Goal: Browse casually

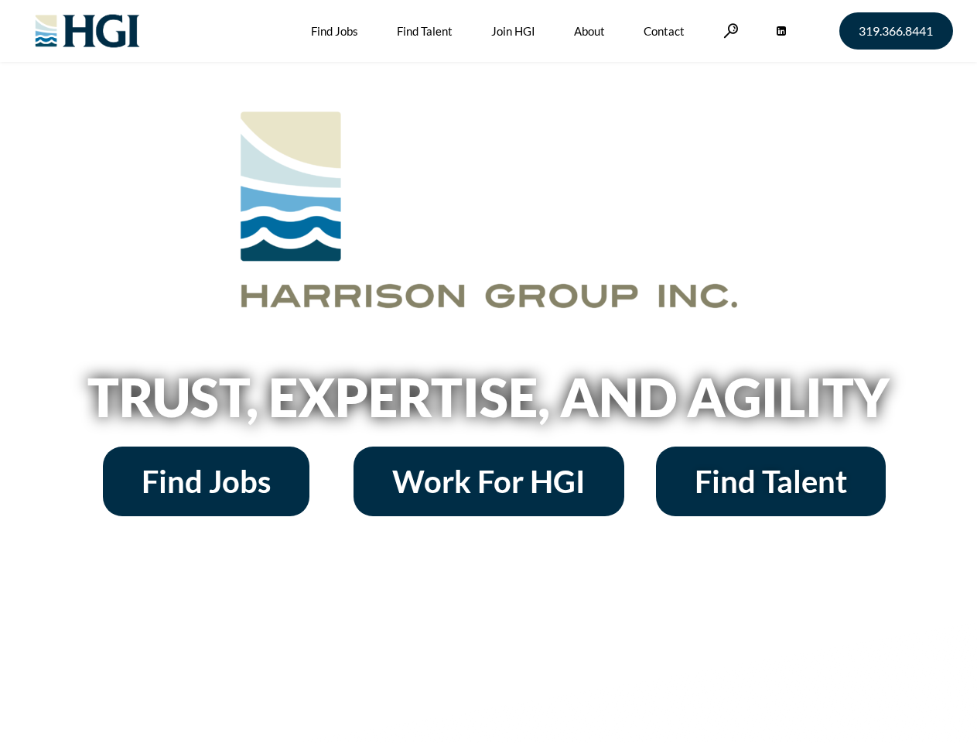
click at [488, 371] on h2 "Trust, Expertise, and Agility" at bounding box center [489, 396] width 882 height 53
click at [729, 30] on link at bounding box center [730, 30] width 15 height 15
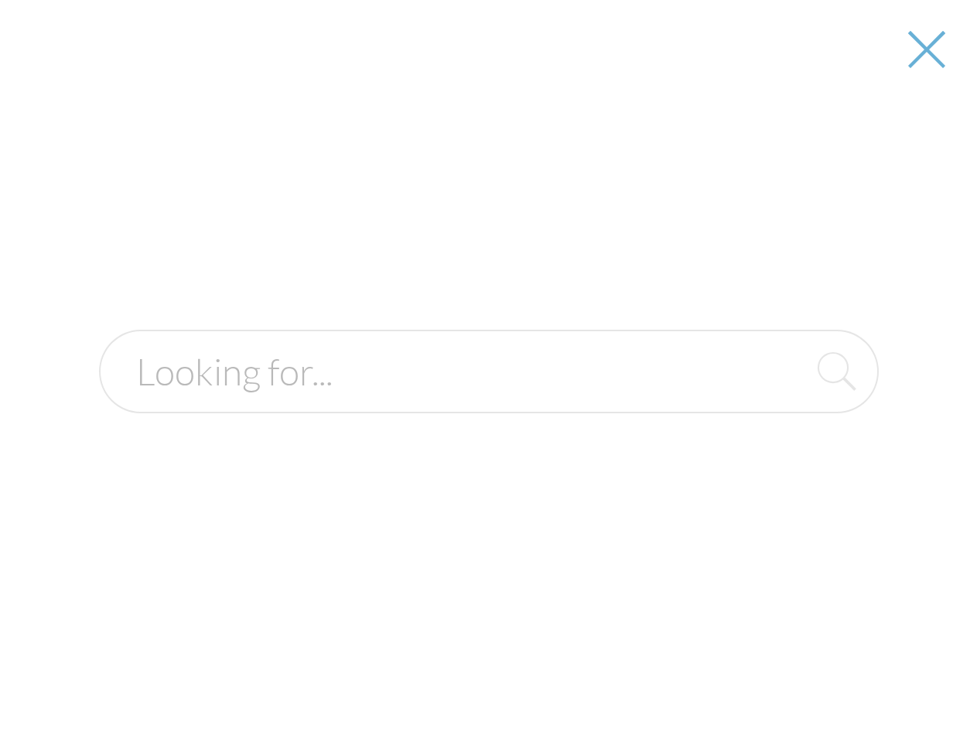
click at [488, 402] on h2 "Trust, Expertise, and Agility" at bounding box center [489, 396] width 882 height 53
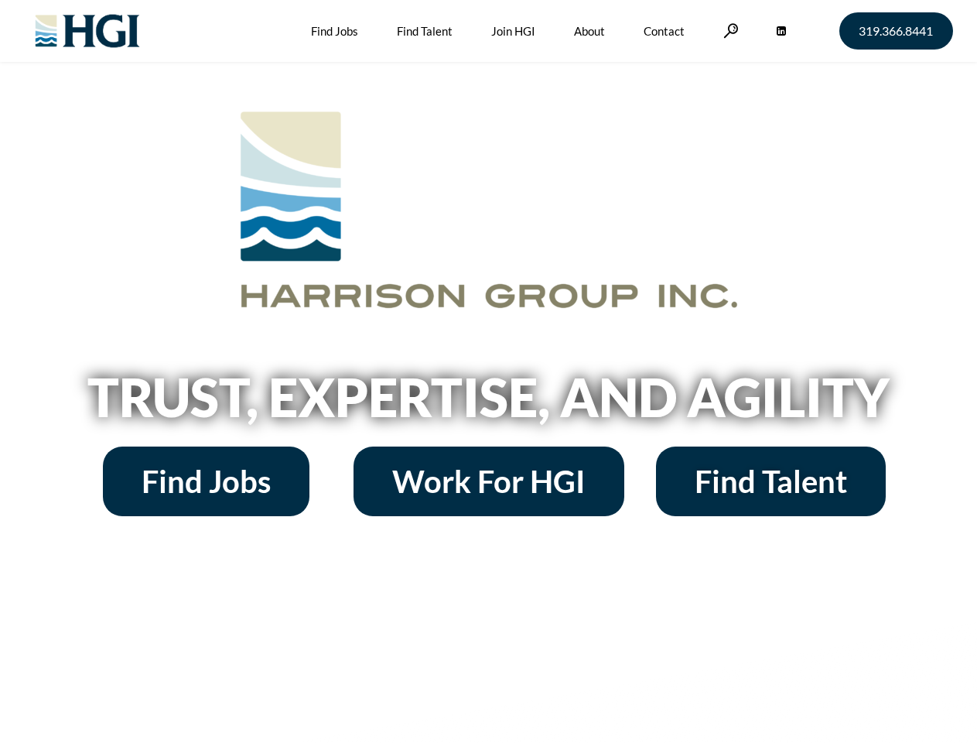
click at [488, 371] on h2 "Trust, Expertise, and Agility" at bounding box center [489, 396] width 882 height 53
click at [729, 30] on link at bounding box center [730, 30] width 15 height 15
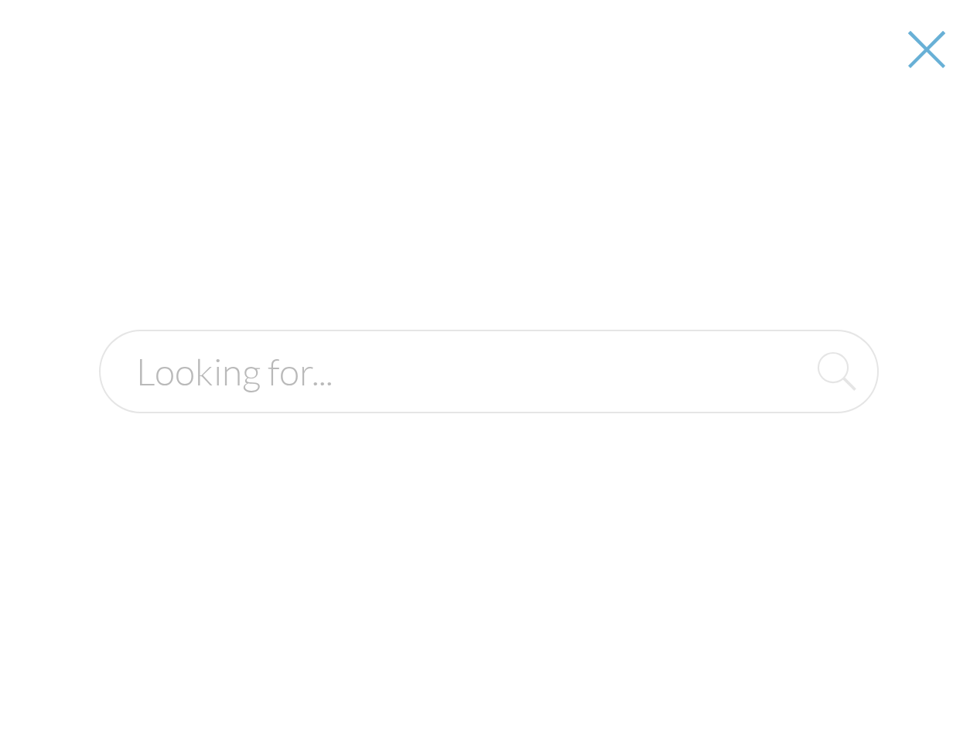
click at [488, 402] on h2 "Trust, Expertise, and Agility" at bounding box center [489, 396] width 882 height 53
